Goal: Transaction & Acquisition: Download file/media

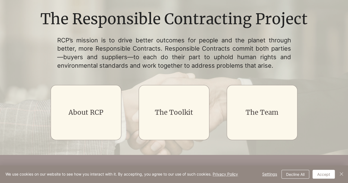
scroll to position [110, 0]
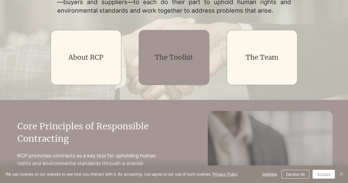
click at [166, 64] on div "main content" at bounding box center [174, 57] width 71 height 55
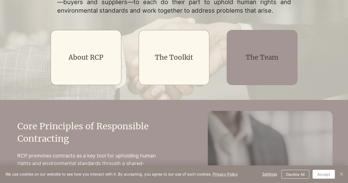
click at [259, 55] on link "The Team" at bounding box center [261, 57] width 33 height 9
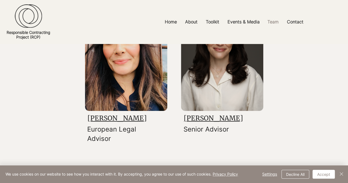
scroll to position [907, 0]
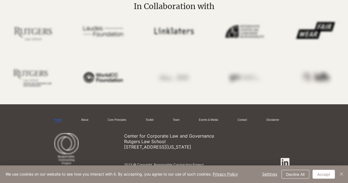
scroll to position [110, 0]
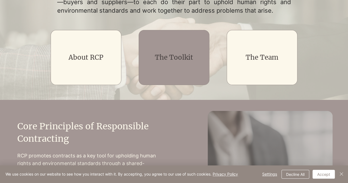
click at [181, 61] on h2 "The Toolkit" at bounding box center [174, 57] width 57 height 9
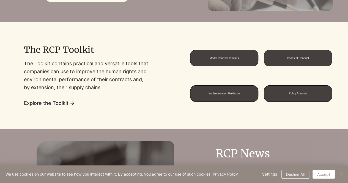
scroll to position [440, 0]
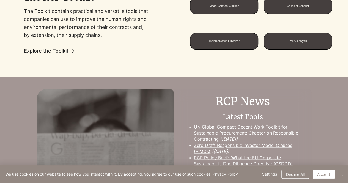
click at [60, 50] on span "Explore the Toolkit →" at bounding box center [49, 51] width 51 height 6
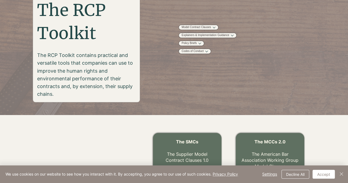
scroll to position [82, 0]
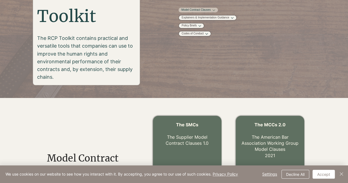
click at [211, 12] on link "Model Contract Clauses" at bounding box center [195, 10] width 29 height 4
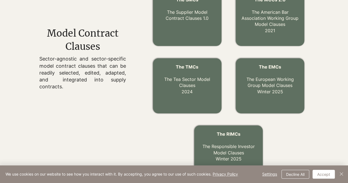
scroll to position [180, 0]
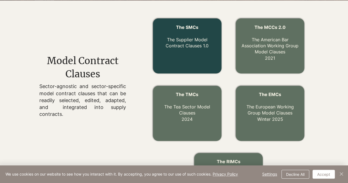
click at [175, 42] on p "The Supplier Model Contract Clauses 1.0" at bounding box center [186, 39] width 57 height 18
click at [191, 38] on link "The Supplier Model Contract Clauses 1.0" at bounding box center [186, 43] width 43 height 12
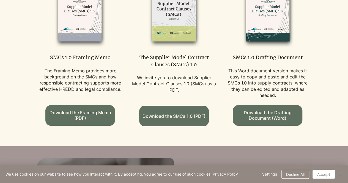
scroll to position [330, 0]
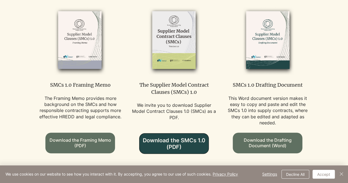
click at [179, 141] on span "Download the SMCs 1.0 (PDF)" at bounding box center [173, 143] width 69 height 13
